Goal: Transaction & Acquisition: Purchase product/service

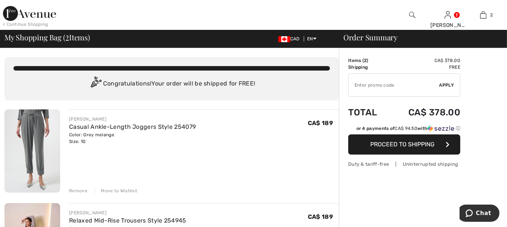
click at [76, 191] on div "Remove" at bounding box center [78, 190] width 18 height 7
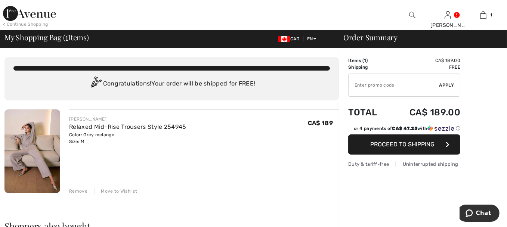
click at [419, 149] on button "Proceed to Shipping" at bounding box center [404, 144] width 112 height 20
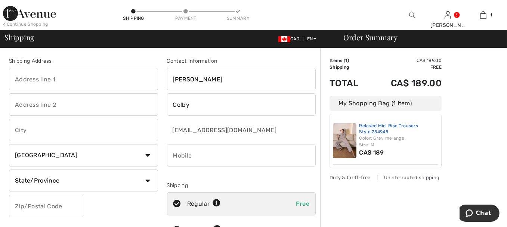
click at [381, 129] on link "Relaxed Mid-Rise Trousers Style 254945" at bounding box center [398, 129] width 79 height 12
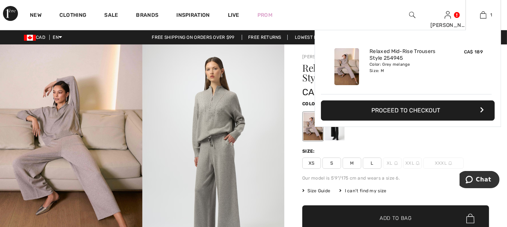
click at [419, 110] on button "Proceed to Checkout" at bounding box center [408, 110] width 174 height 20
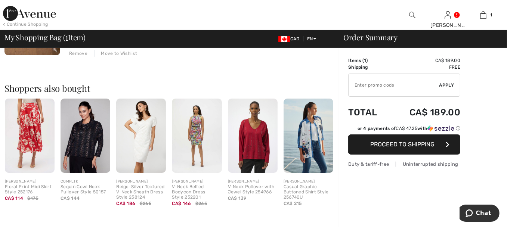
scroll to position [149, 0]
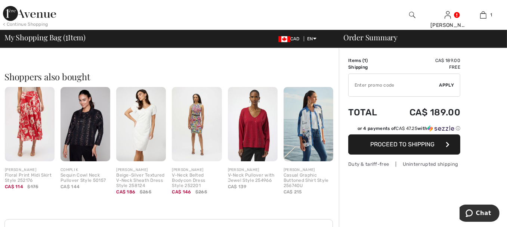
click at [421, 146] on span "Proceed to Shipping" at bounding box center [402, 144] width 64 height 7
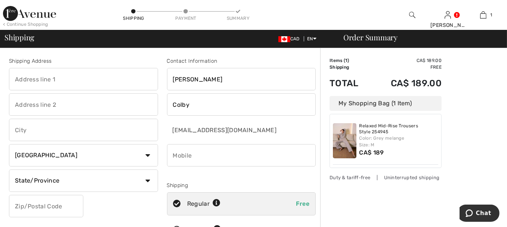
click at [49, 75] on input "text" at bounding box center [83, 79] width 149 height 22
type input "1388 Sandy Somervill"
type input "[GEOGRAPHIC_DATA]"
select select "ON"
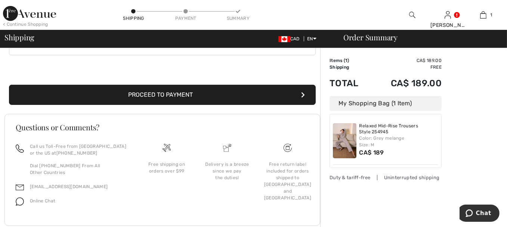
scroll to position [261, 0]
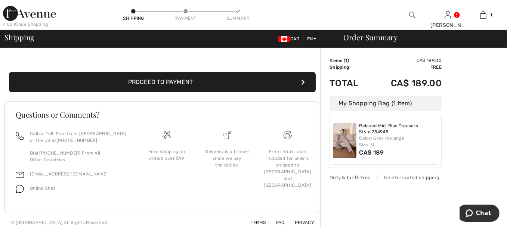
type input "N6K5R4"
click at [166, 83] on button "Proceed to Payment" at bounding box center [162, 82] width 307 height 20
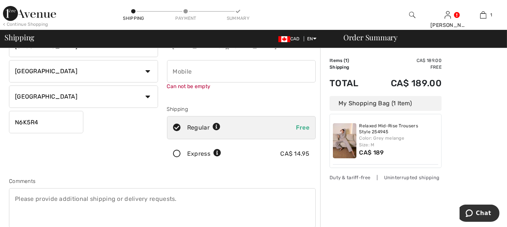
scroll to position [0, 0]
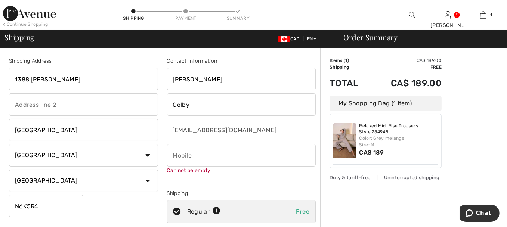
click at [84, 79] on input "1388 Sandy Somervill" at bounding box center [83, 79] width 149 height 22
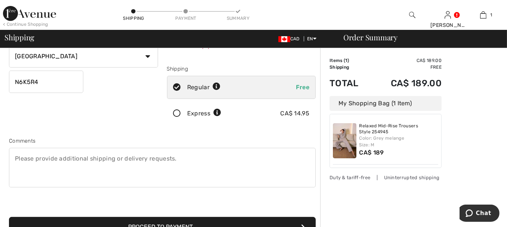
scroll to position [187, 0]
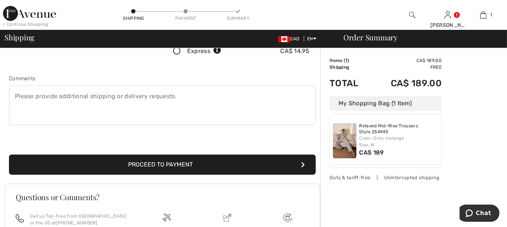
type input "1388 [PERSON_NAME]"
click at [175, 165] on button "Proceed to Payment" at bounding box center [162, 165] width 307 height 20
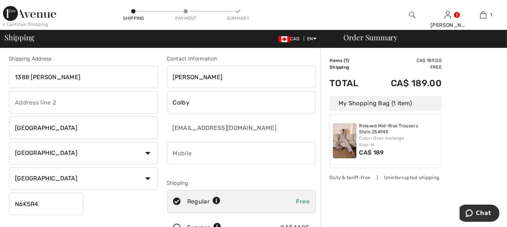
scroll to position [0, 0]
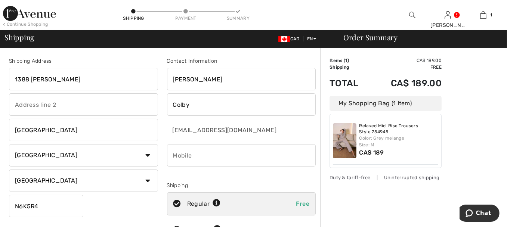
click at [201, 158] on input "phone" at bounding box center [241, 155] width 149 height 22
click at [183, 155] on input "phone" at bounding box center [241, 155] width 149 height 22
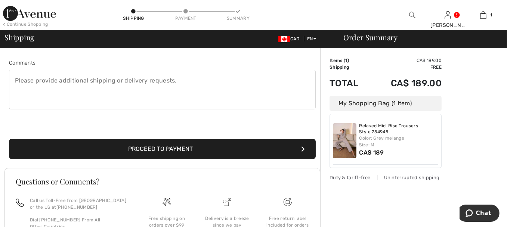
scroll to position [224, 0]
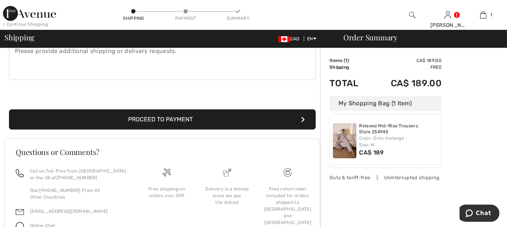
type input "5194738266"
click at [159, 120] on button "Proceed to Payment" at bounding box center [162, 119] width 307 height 20
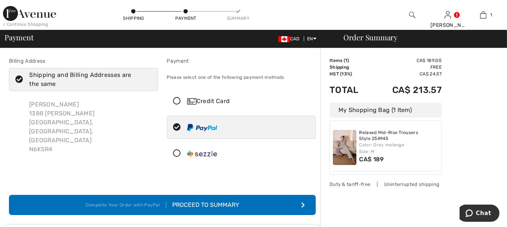
click at [230, 204] on div "Proceed to Summary" at bounding box center [202, 205] width 73 height 9
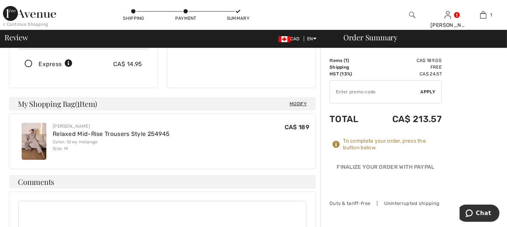
scroll to position [149, 0]
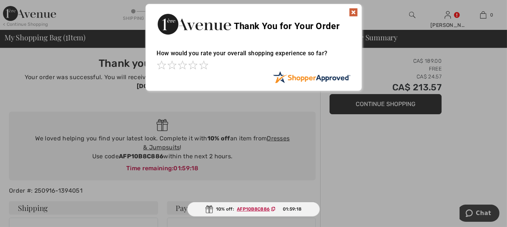
click at [354, 12] on img at bounding box center [353, 12] width 9 height 9
